Goal: Task Accomplishment & Management: Manage account settings

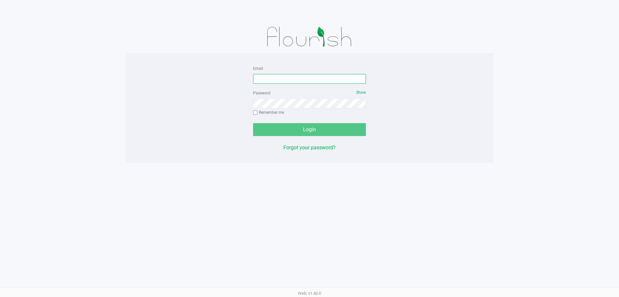
click at [283, 78] on input "Email" at bounding box center [309, 79] width 113 height 10
type input "[EMAIL_ADDRESS][DOMAIN_NAME]"
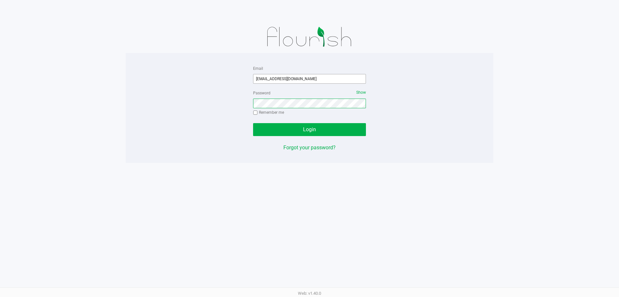
click at [253, 123] on button "Login" at bounding box center [309, 129] width 113 height 13
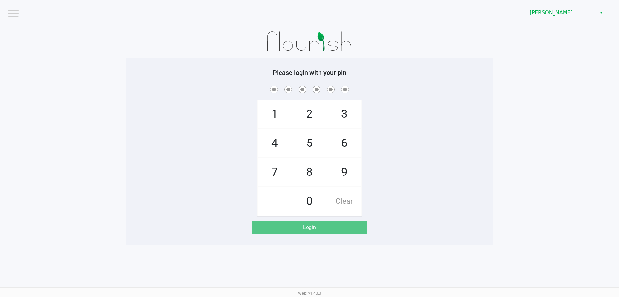
click at [425, 29] on div at bounding box center [310, 41] width 368 height 32
checkbox input "true"
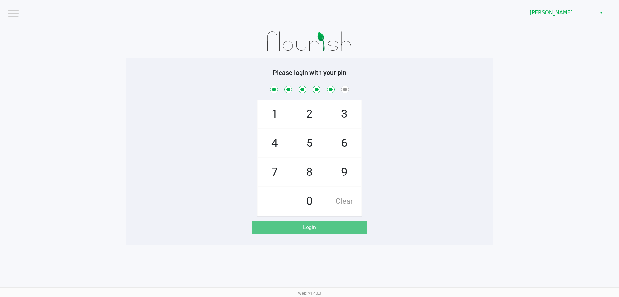
checkbox input "true"
